Goal: Find specific page/section: Find specific page/section

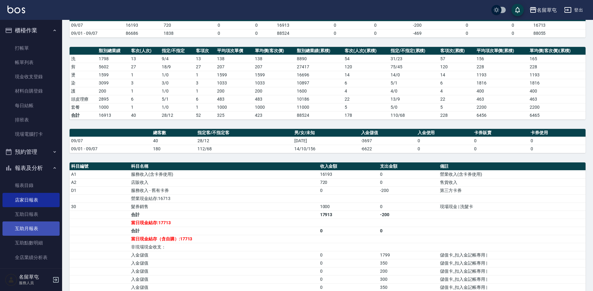
scroll to position [93, 0]
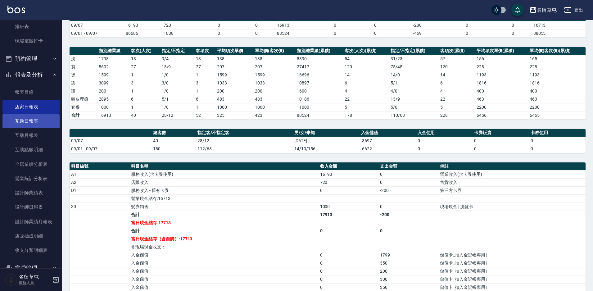
click at [41, 127] on link "互助日報表" at bounding box center [30, 121] width 57 height 14
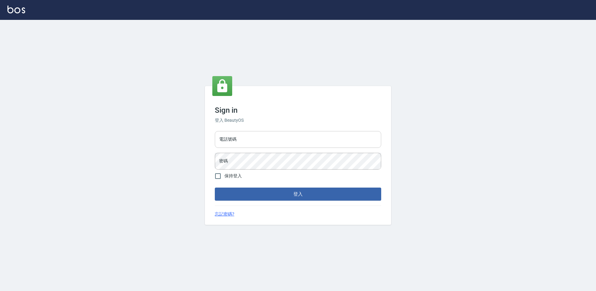
click at [259, 133] on input "電話號碼" at bounding box center [298, 139] width 166 height 17
type input "2306457"
click at [215, 187] on button "登入" at bounding box center [298, 193] width 166 height 13
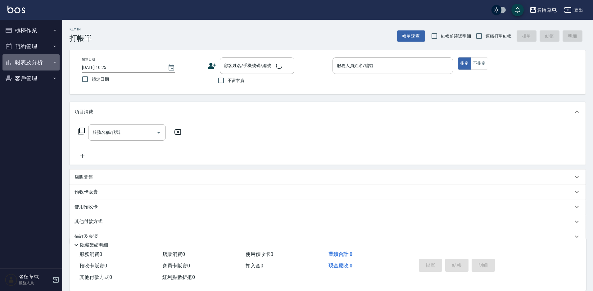
click at [38, 59] on button "報表及分析" at bounding box center [30, 62] width 57 height 16
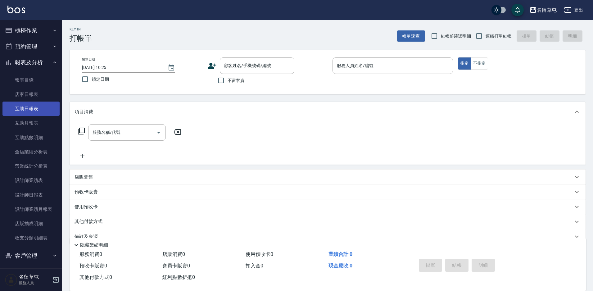
click at [36, 108] on link "互助日報表" at bounding box center [30, 108] width 57 height 14
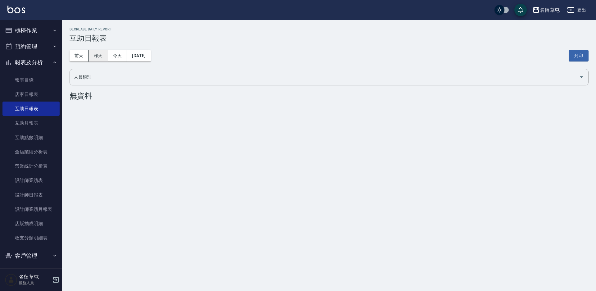
click at [99, 51] on button "昨天" at bounding box center [98, 55] width 19 height 11
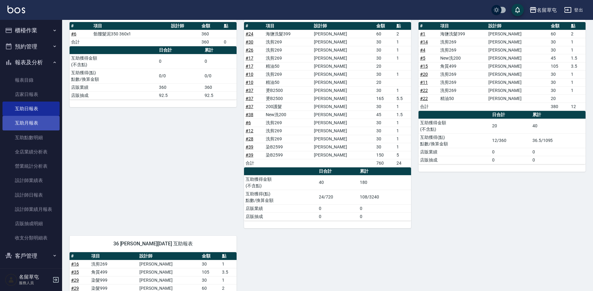
scroll to position [152, 0]
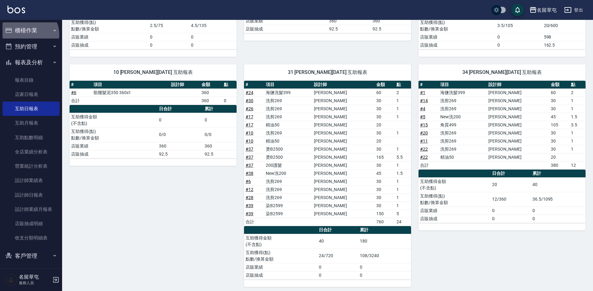
click at [28, 34] on button "櫃檯作業" at bounding box center [30, 30] width 57 height 16
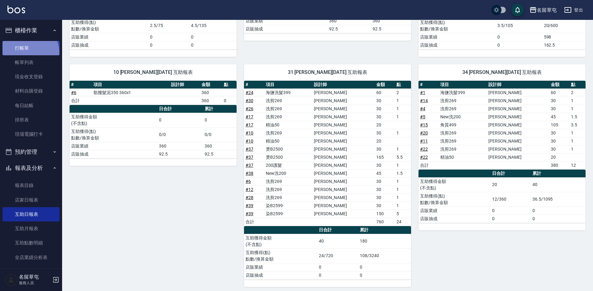
click at [29, 52] on link "打帳單" at bounding box center [30, 48] width 57 height 14
